Goal: Check status

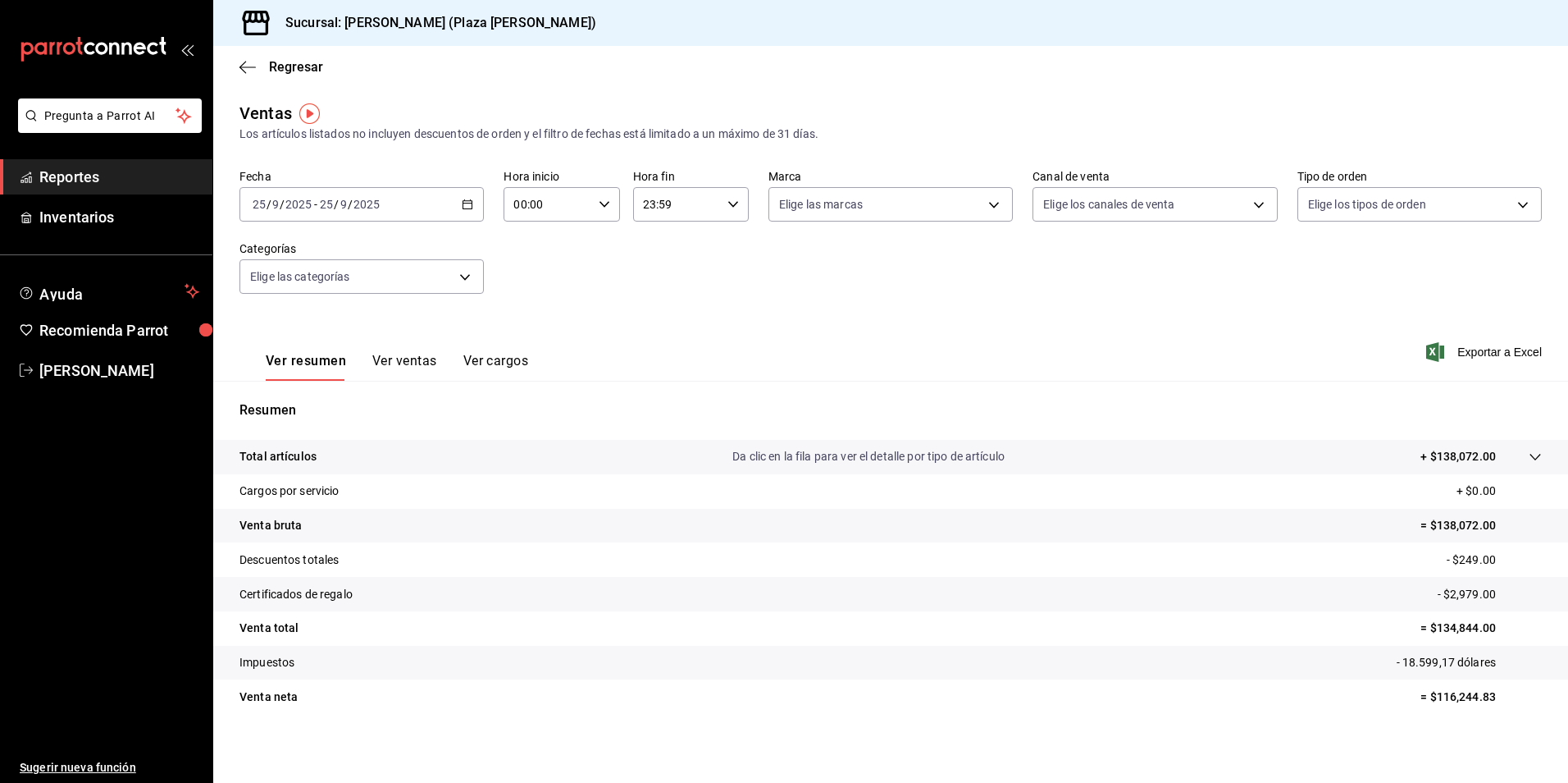
click at [73, 183] on font "Reportes" at bounding box center [69, 177] width 60 height 17
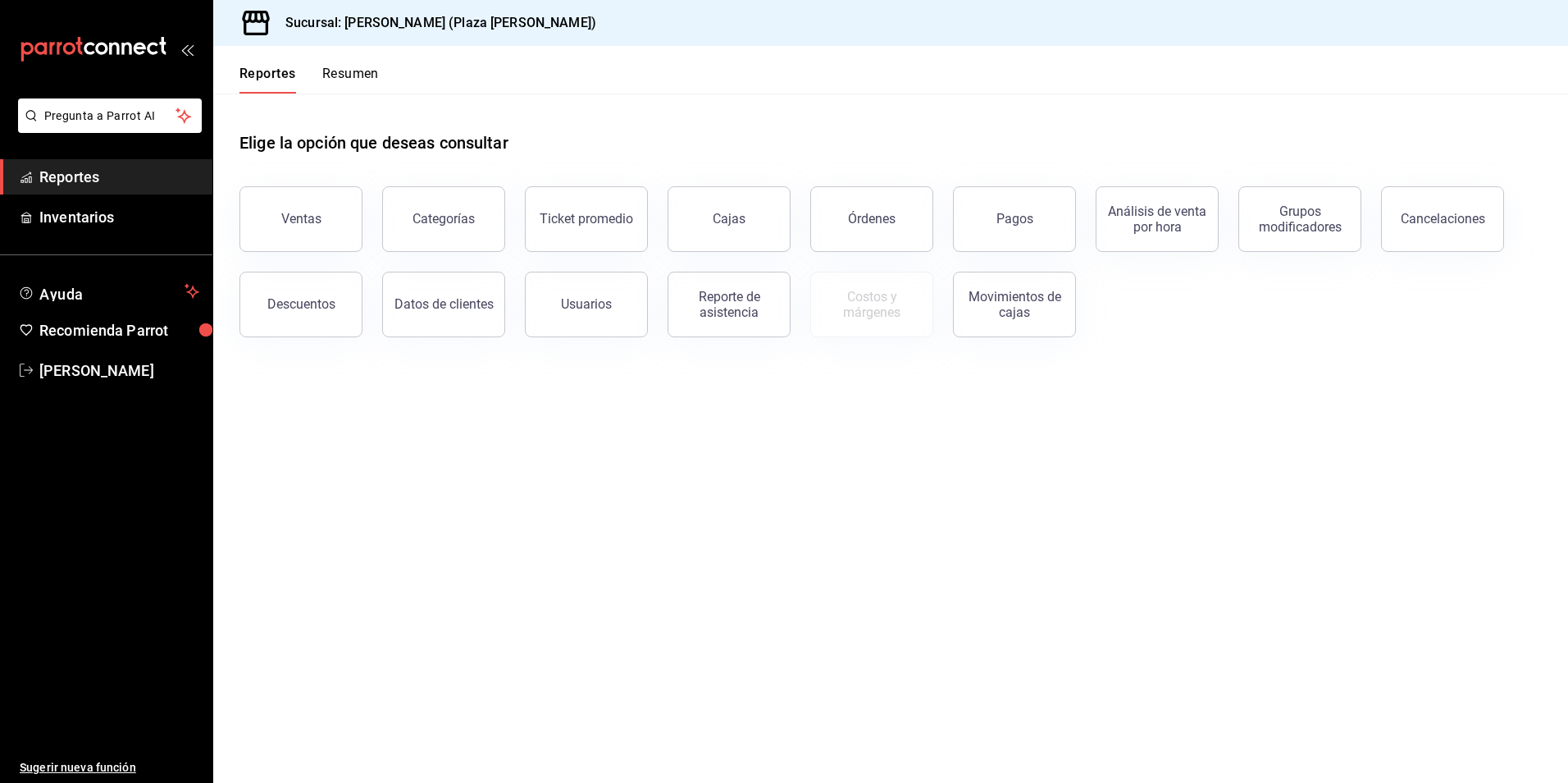
click at [363, 82] on button "Resumen" at bounding box center [350, 79] width 57 height 28
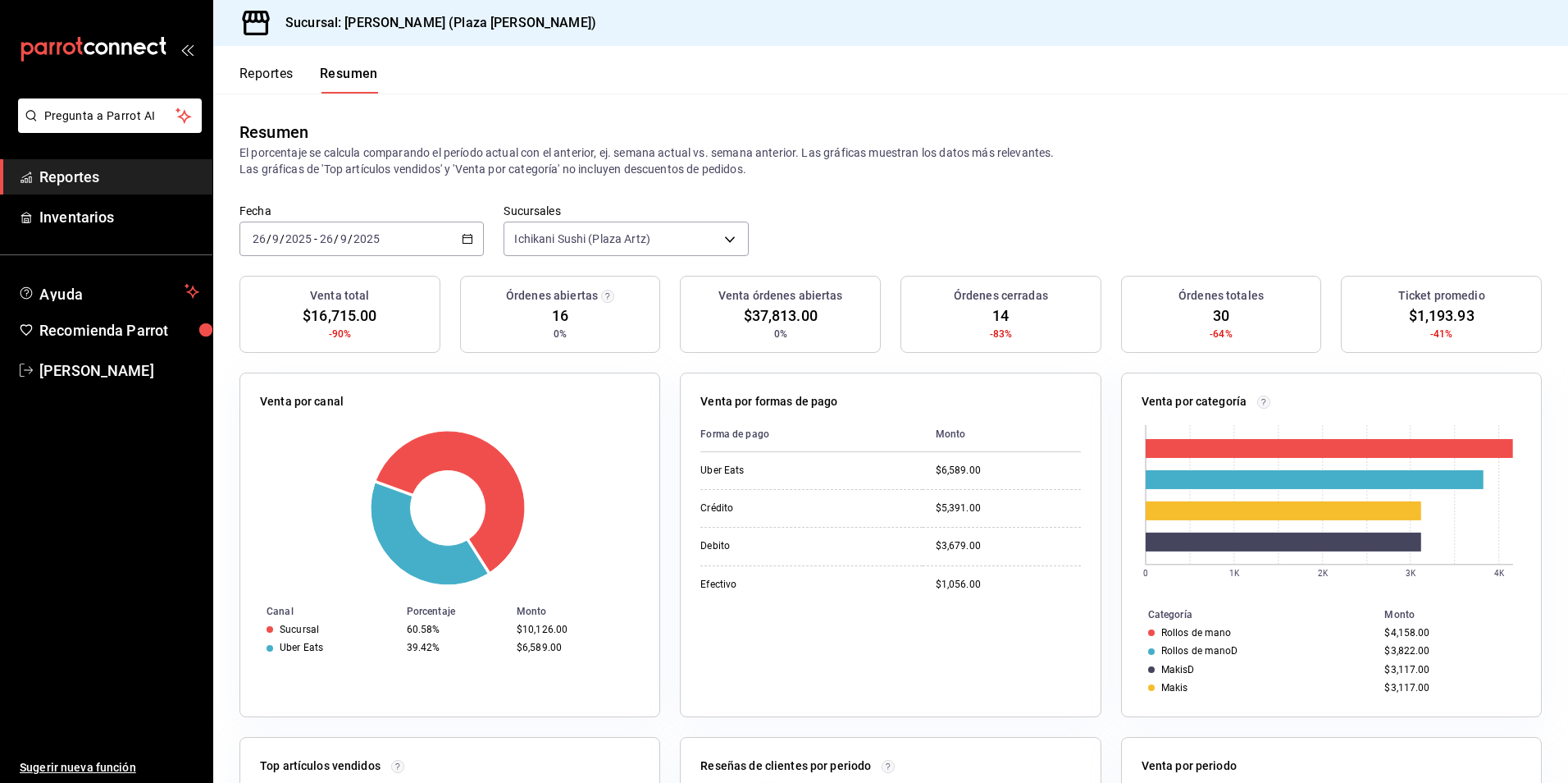
click at [443, 222] on div "[DATE] [DATE] - [DATE] [DATE]" at bounding box center [361, 239] width 244 height 35
click at [301, 280] on span "Hoy" at bounding box center [317, 288] width 127 height 17
click at [355, 74] on button "Resumen" at bounding box center [349, 79] width 58 height 28
click at [106, 180] on span "Reportes" at bounding box center [119, 176] width 160 height 22
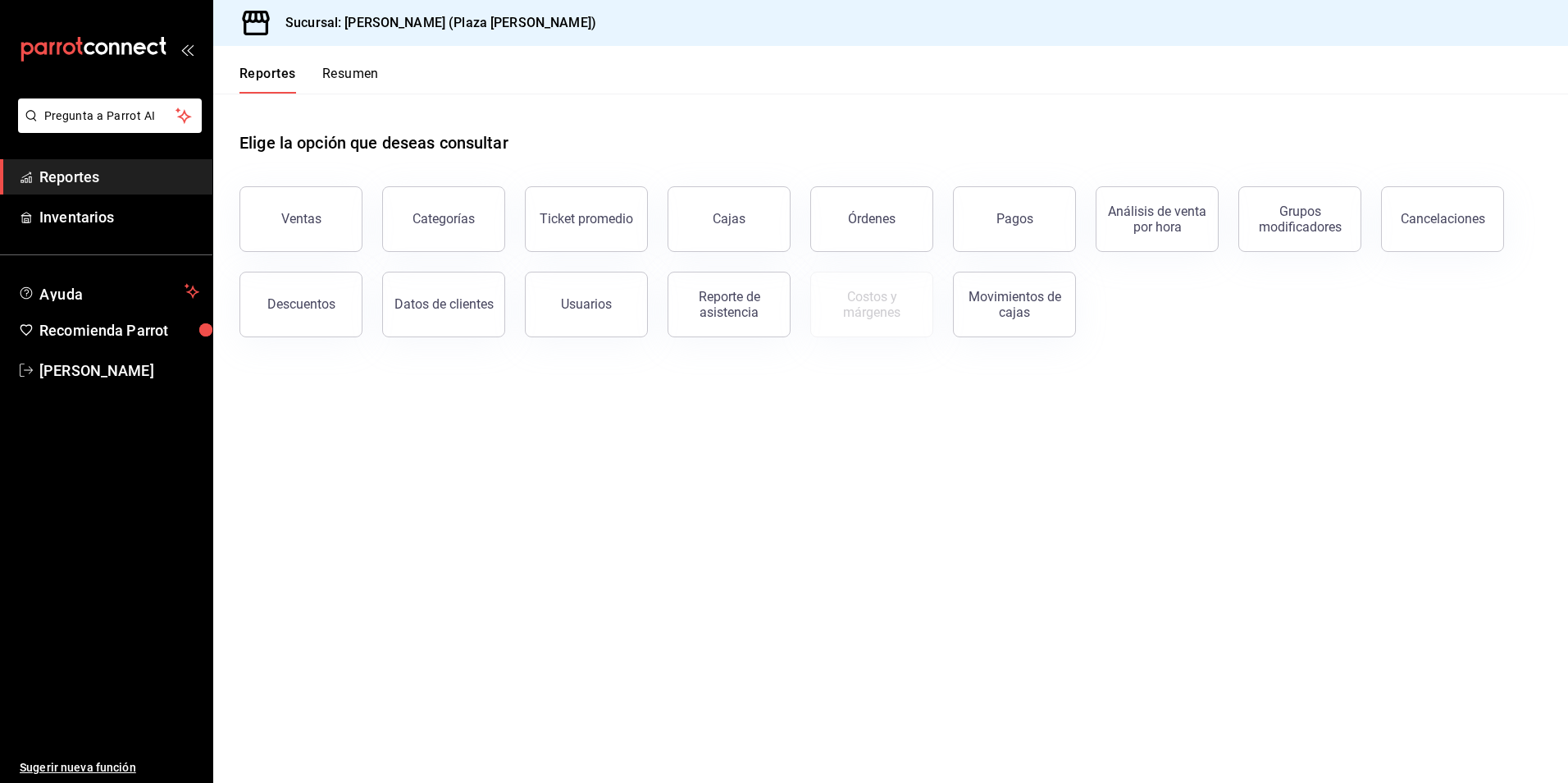
click at [356, 81] on button "Resumen" at bounding box center [350, 79] width 57 height 28
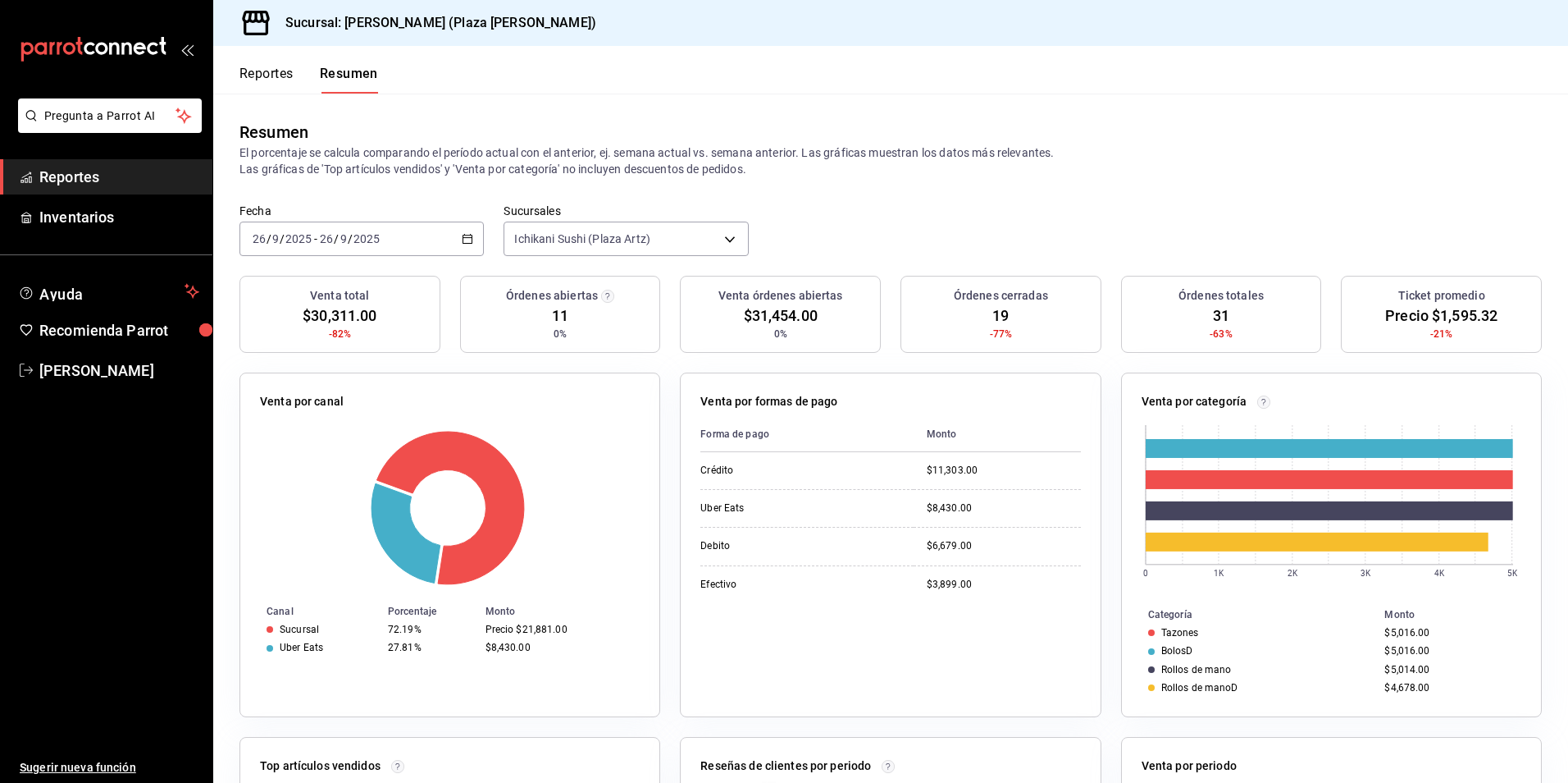
click at [1053, 183] on div "Resumen El porcentaje se calcula comparando el período actual con el anterior, …" at bounding box center [891, 149] width 1354 height 110
click at [892, 248] on div "Fecha [DATE] [DATE] - [DATE] [DATE] Sucursales Ichikani Sushi (Plaza [PERSON_NA…" at bounding box center [891, 239] width 1354 height 72
click at [720, 127] on div "Resumen" at bounding box center [891, 132] width 1303 height 25
click at [895, 182] on div "Resumen El porcentaje se calcula comparando el período actual con el anterior, …" at bounding box center [891, 149] width 1354 height 110
drag, startPoint x: 412, startPoint y: 104, endPoint x: 340, endPoint y: 120, distance: 73.8
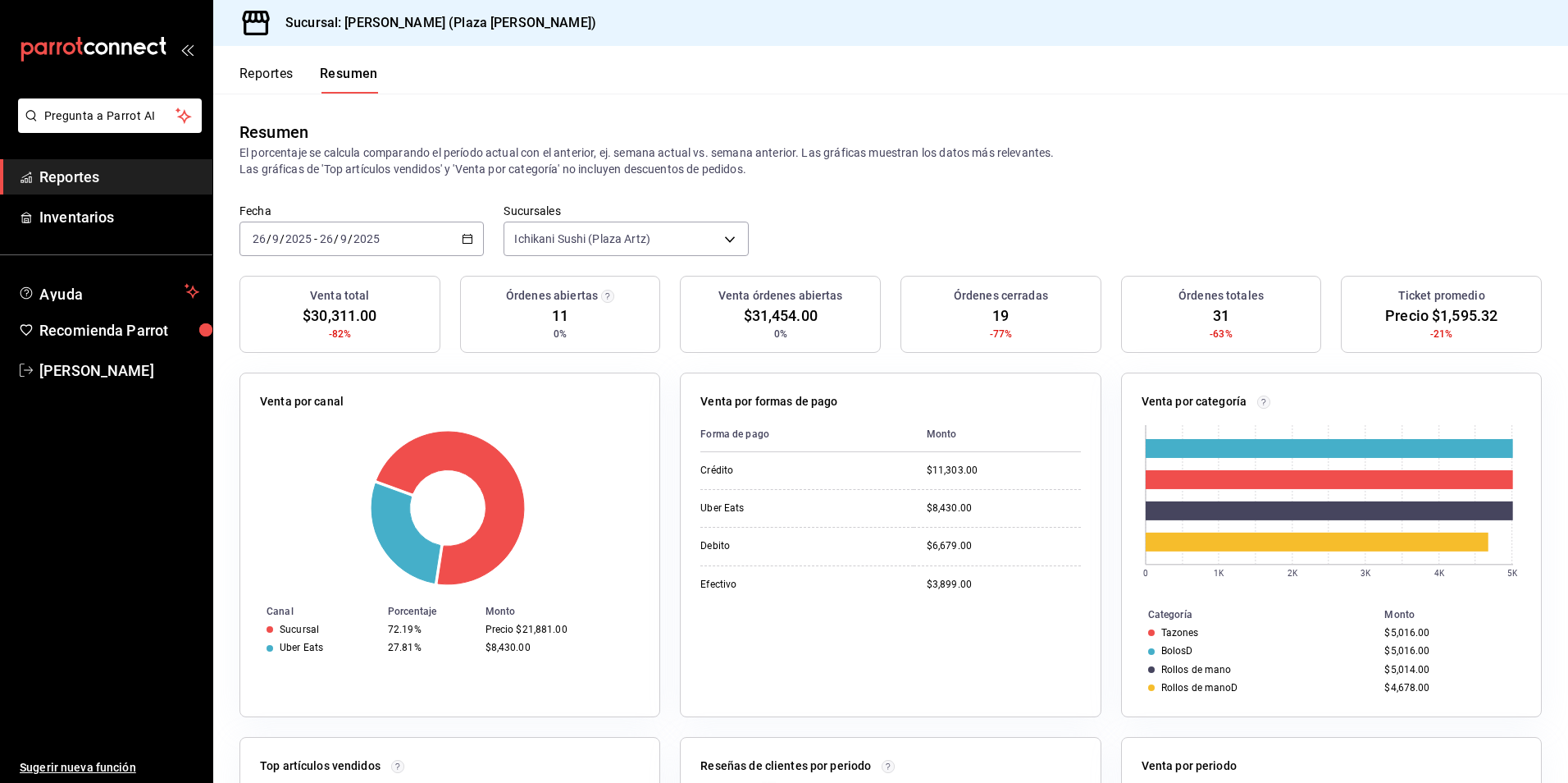
click at [409, 107] on div "Resumen El porcentaje se calcula comparando el período actual con el anterior, …" at bounding box center [891, 149] width 1354 height 110
click at [261, 74] on font "Reportes" at bounding box center [266, 73] width 55 height 16
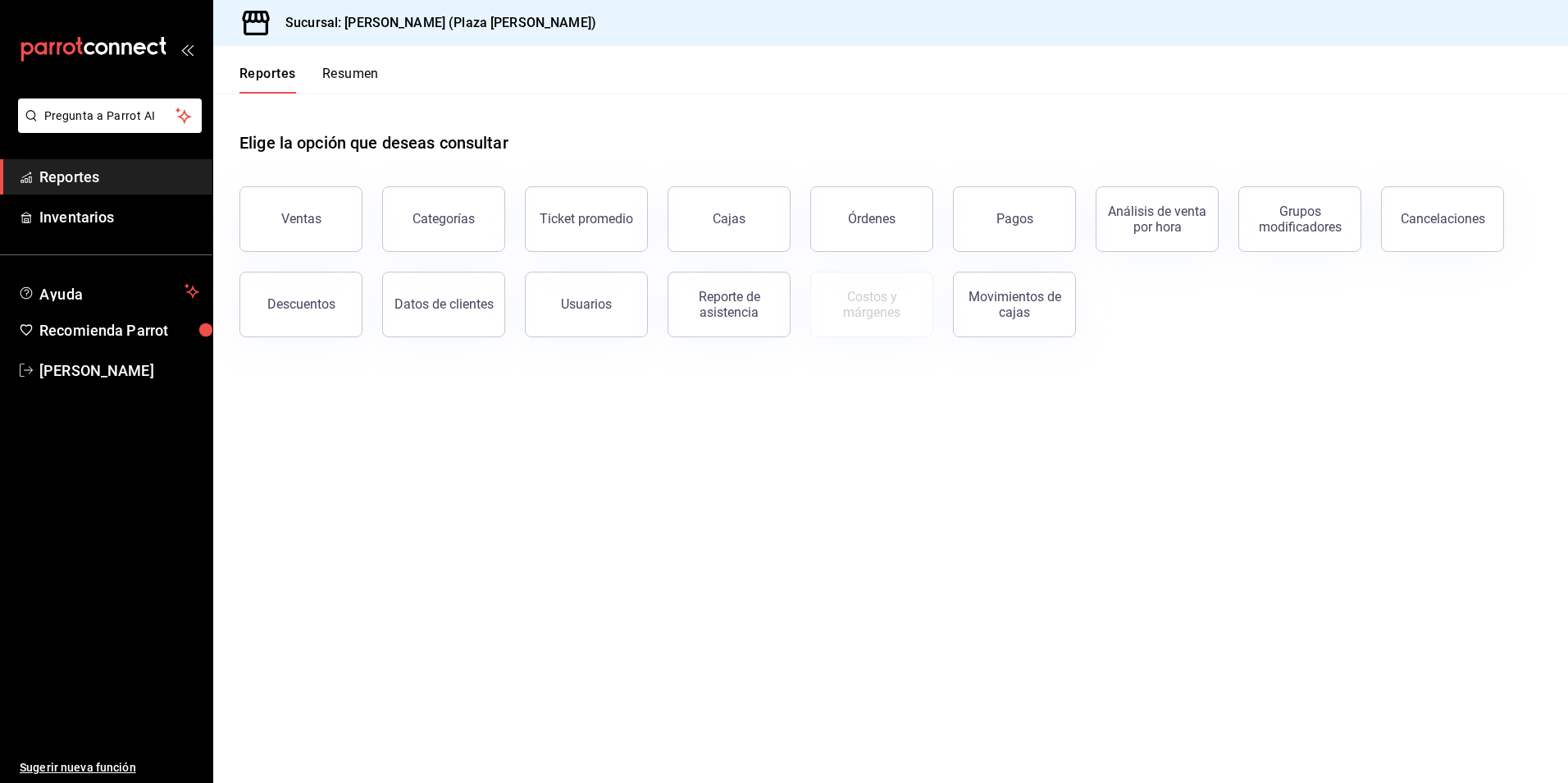
click at [352, 73] on font "Resumen" at bounding box center [350, 73] width 57 height 16
